Goal: Task Accomplishment & Management: Manage account settings

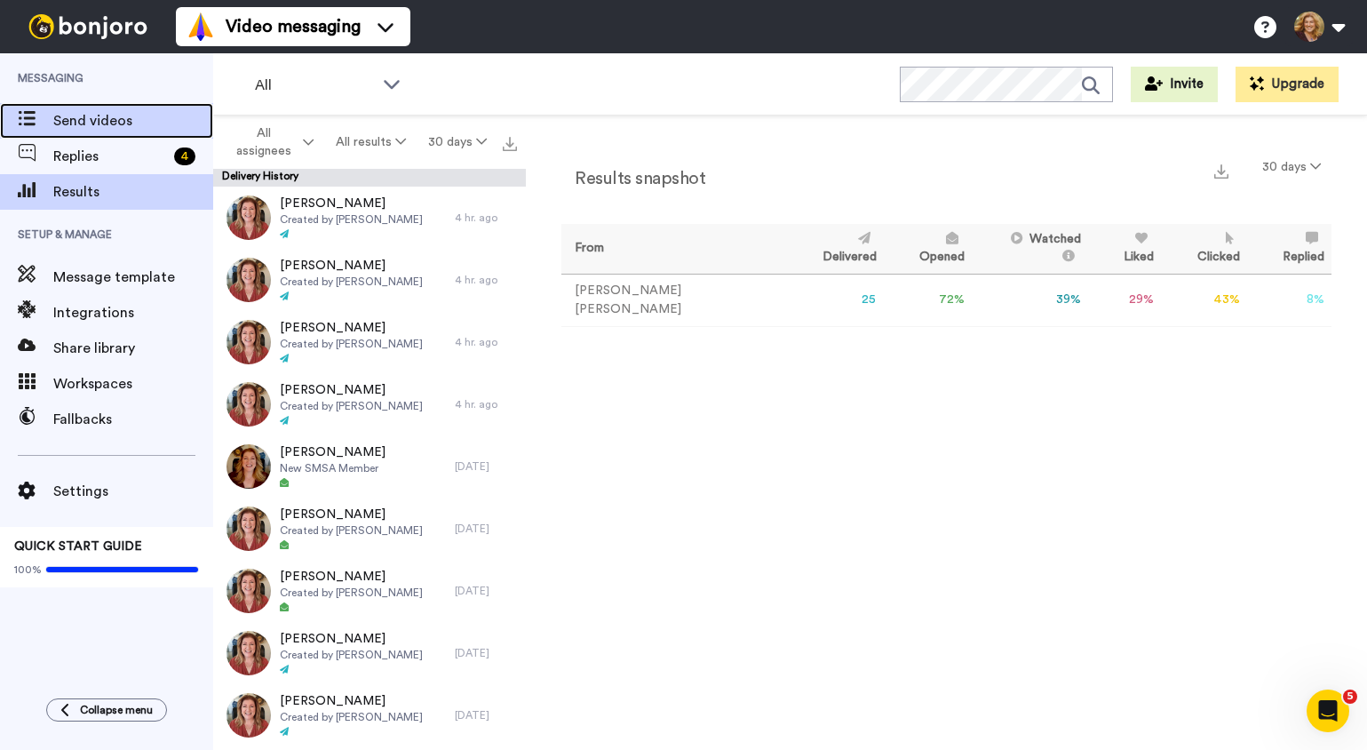
click at [109, 122] on span "Send videos" at bounding box center [133, 120] width 160 height 21
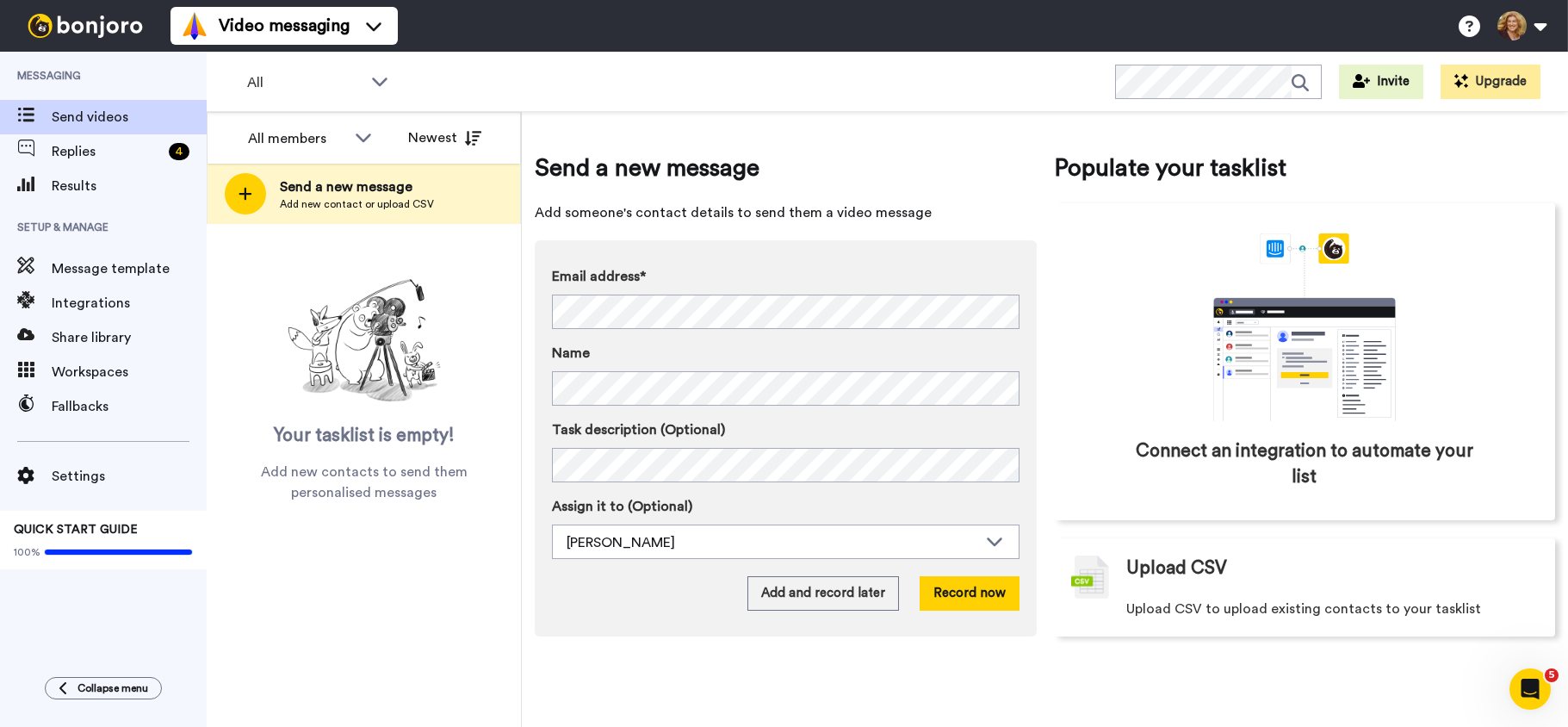
click at [800, 34] on div "Video messaging Help docs Settings" at bounding box center [869, 25] width 1397 height 51
click at [376, 78] on icon at bounding box center [379, 81] width 20 height 17
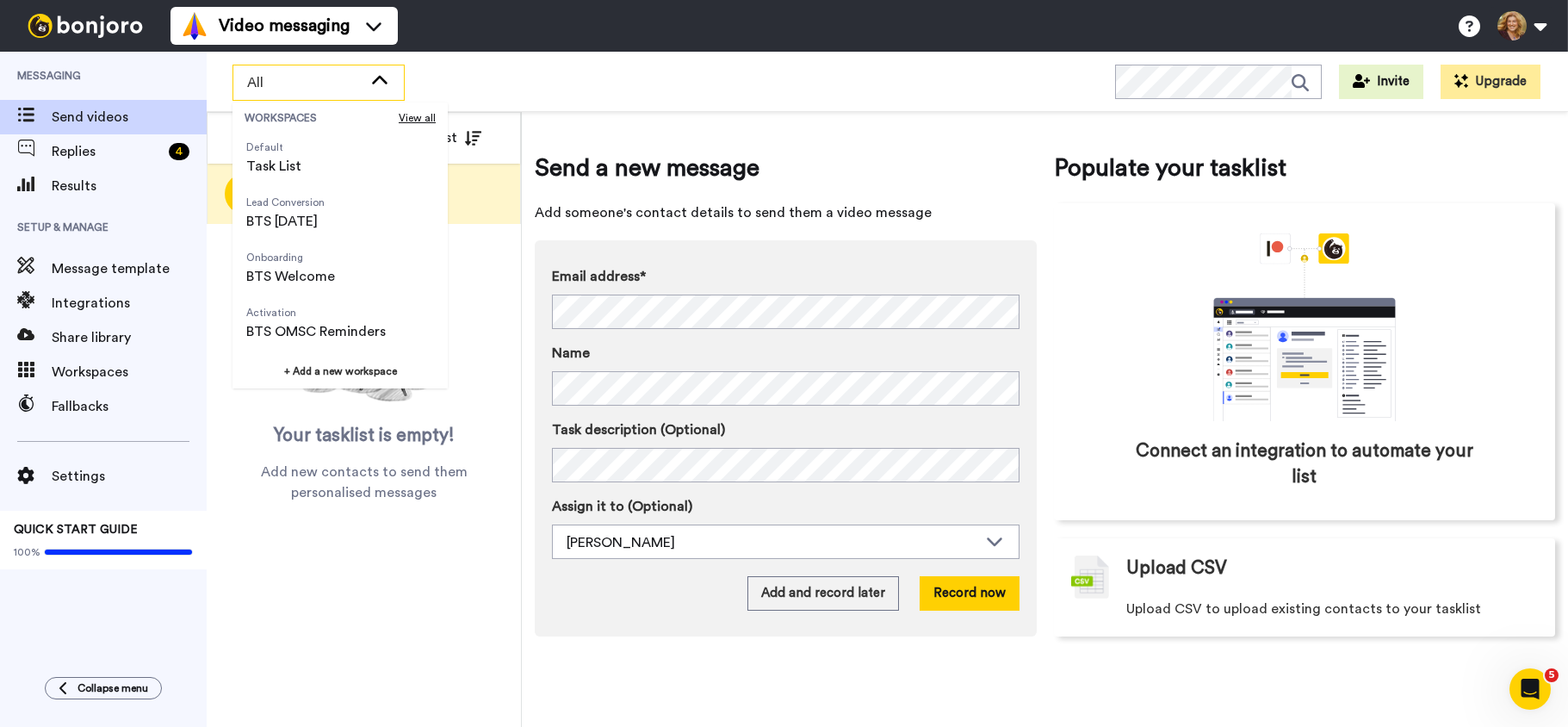
scroll to position [606, 0]
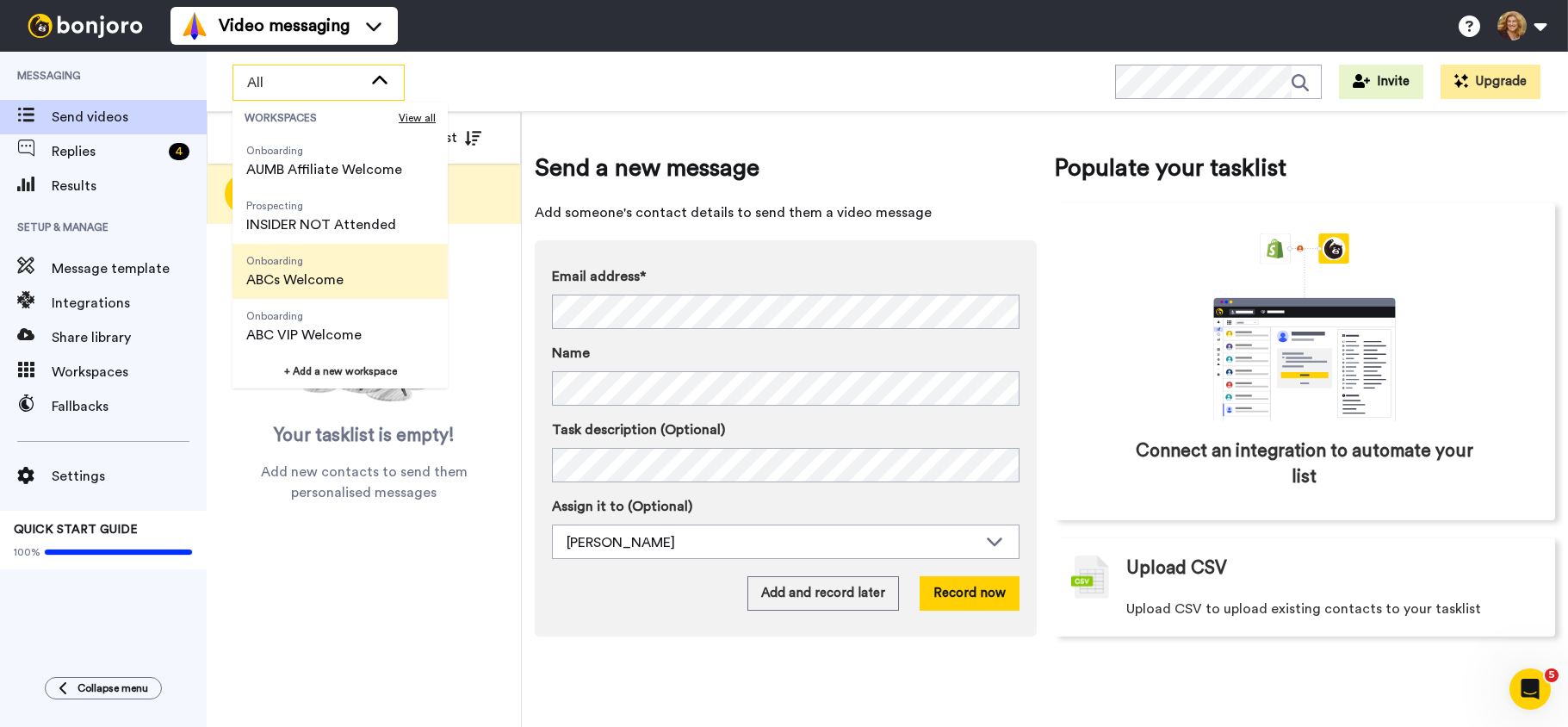
click at [329, 281] on span "ABCs Welcome" at bounding box center [295, 279] width 97 height 20
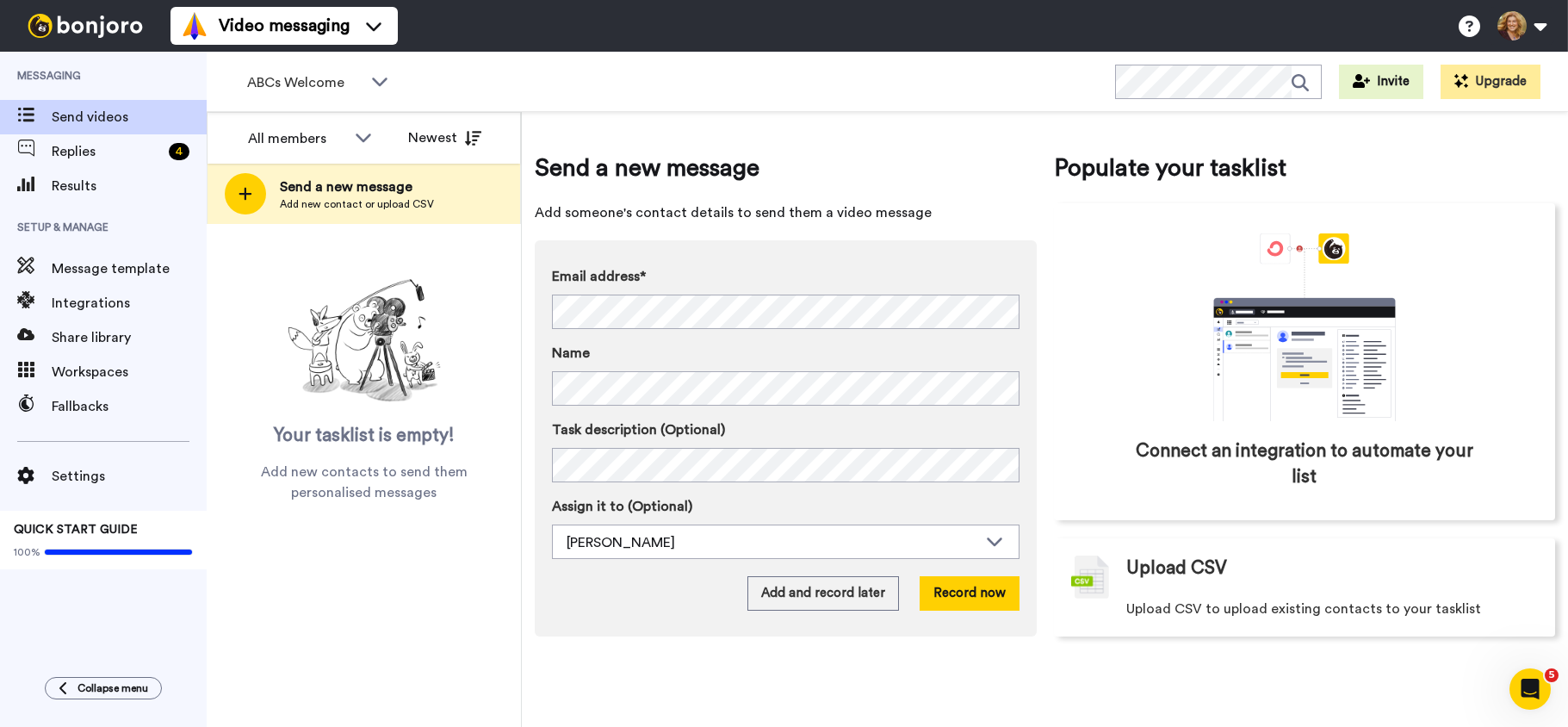
click at [475, 11] on div "Video messaging Help docs Settings" at bounding box center [869, 25] width 1397 height 51
click at [81, 186] on span "Results" at bounding box center [129, 185] width 155 height 20
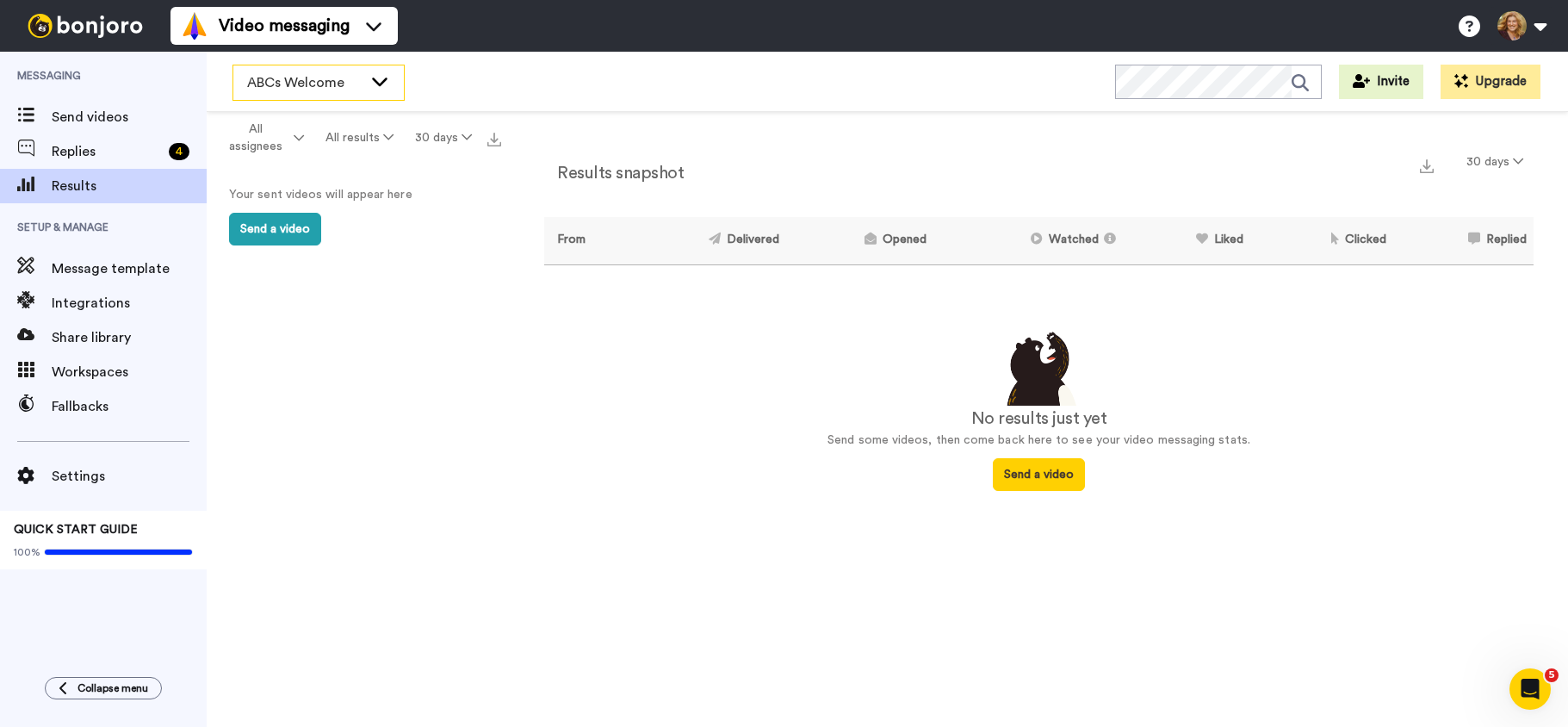
click at [316, 82] on span "ABCs Welcome" at bounding box center [304, 82] width 115 height 20
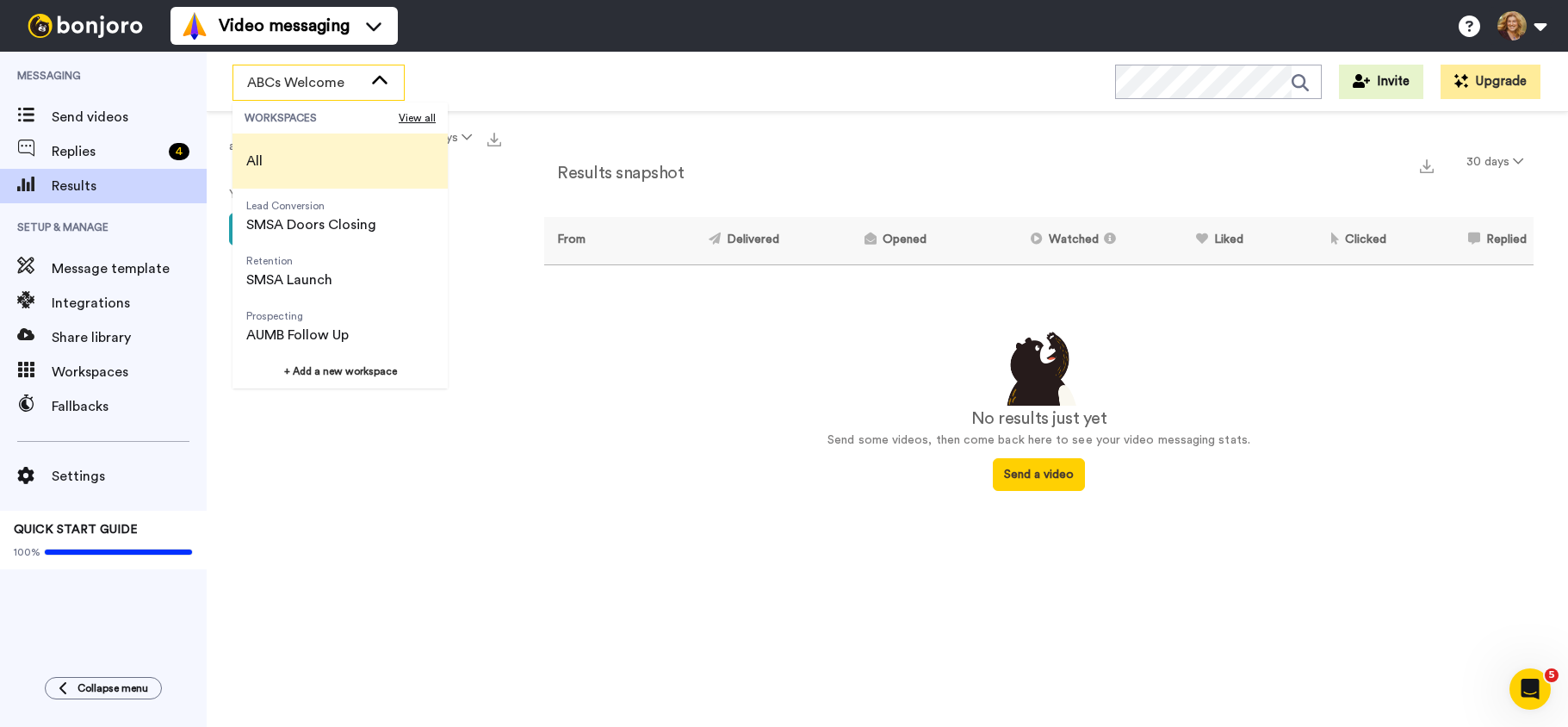
click at [282, 158] on li "All" at bounding box center [340, 161] width 215 height 55
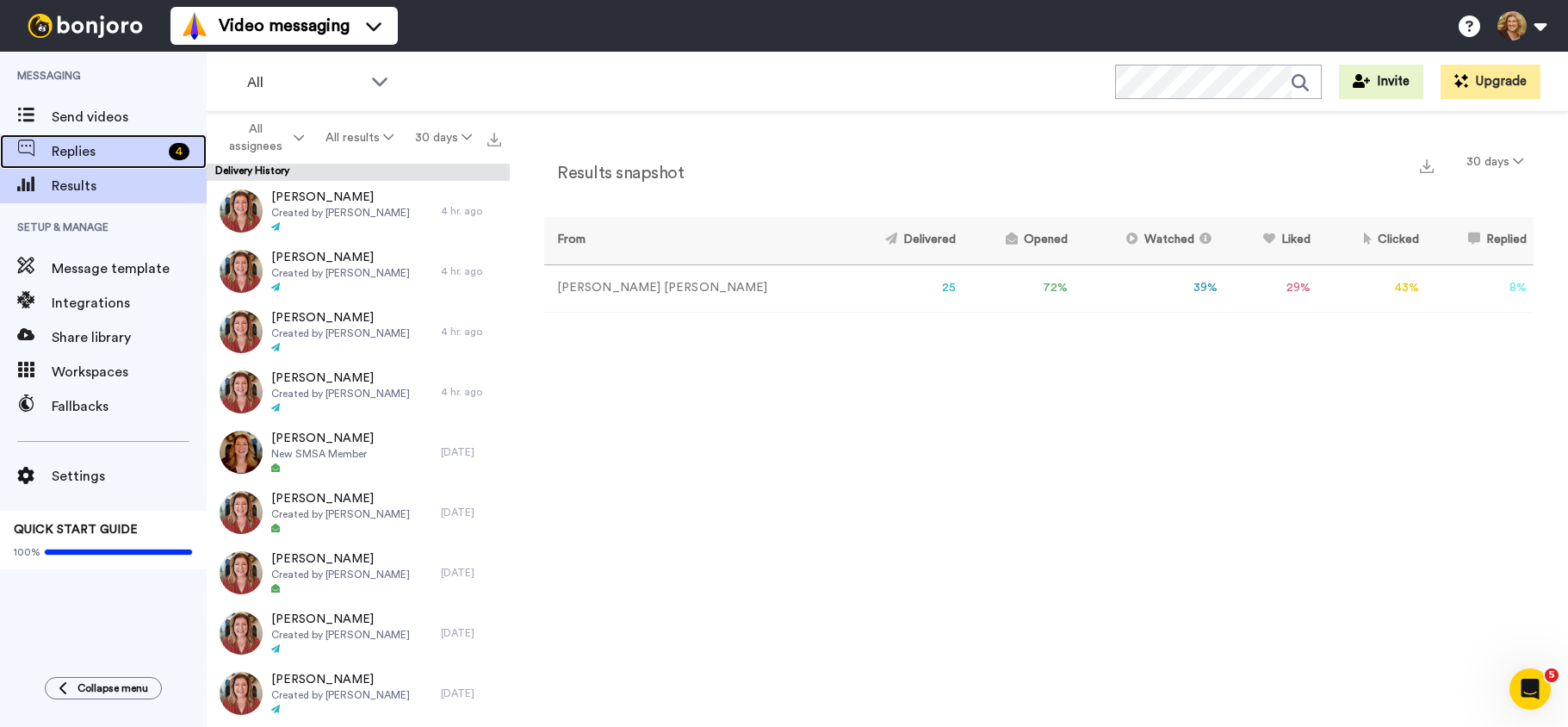
click at [77, 152] on span "Replies" at bounding box center [107, 151] width 110 height 20
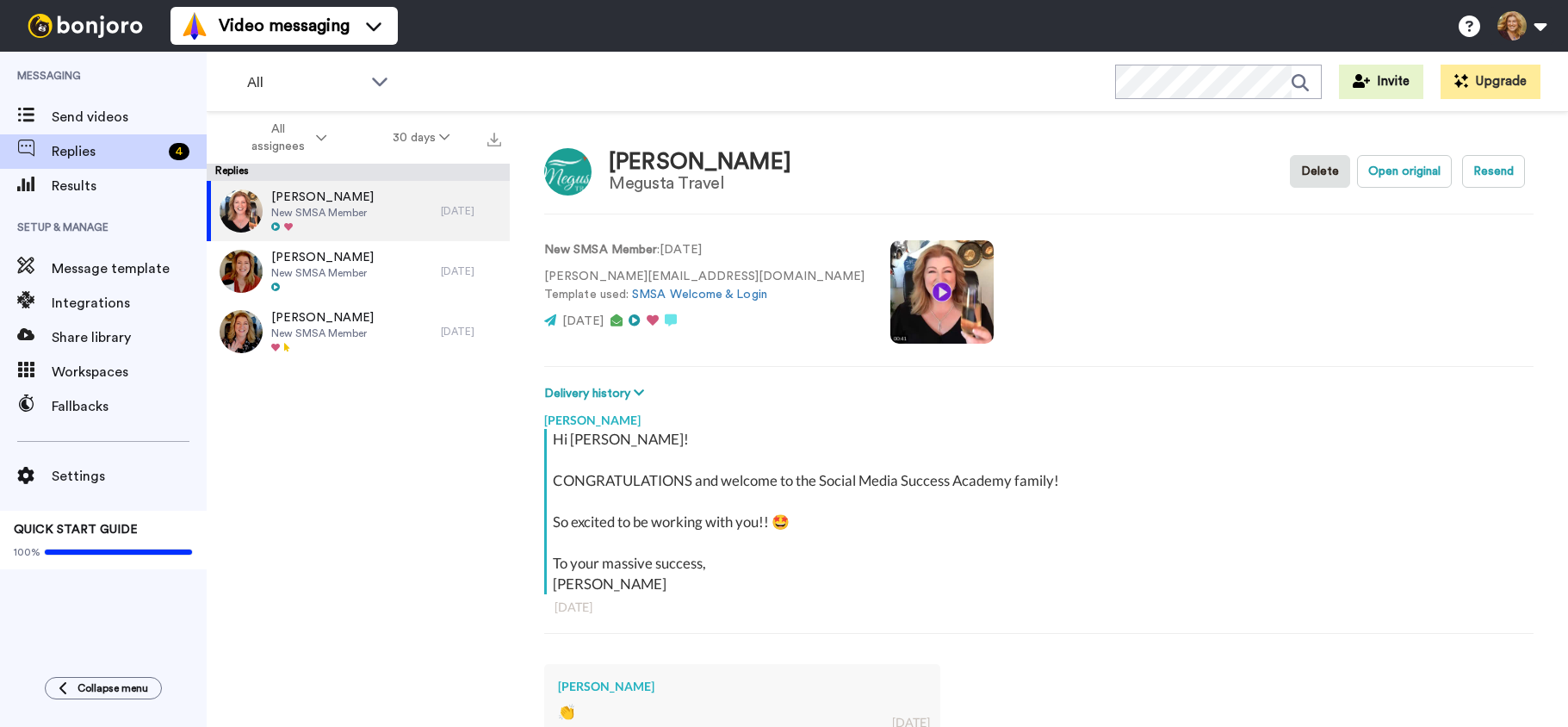
type textarea "x"
